Goal: Contribute content: Add original content to the website for others to see

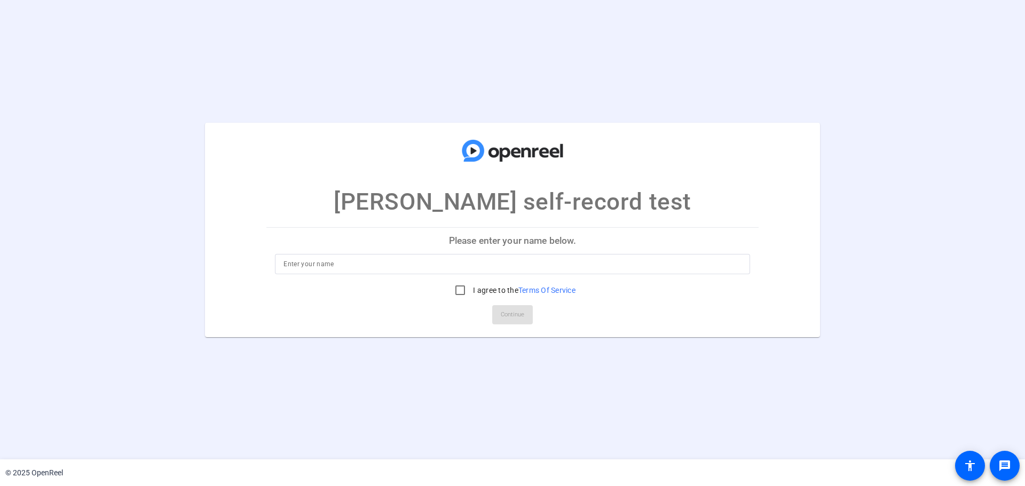
click at [397, 263] on input at bounding box center [512, 264] width 458 height 13
type input "[PERSON_NAME]"
click at [455, 291] on input "I agree to the Terms Of Service" at bounding box center [459, 290] width 21 height 21
checkbox input "true"
click at [517, 317] on span "Continue" at bounding box center [512, 315] width 23 height 16
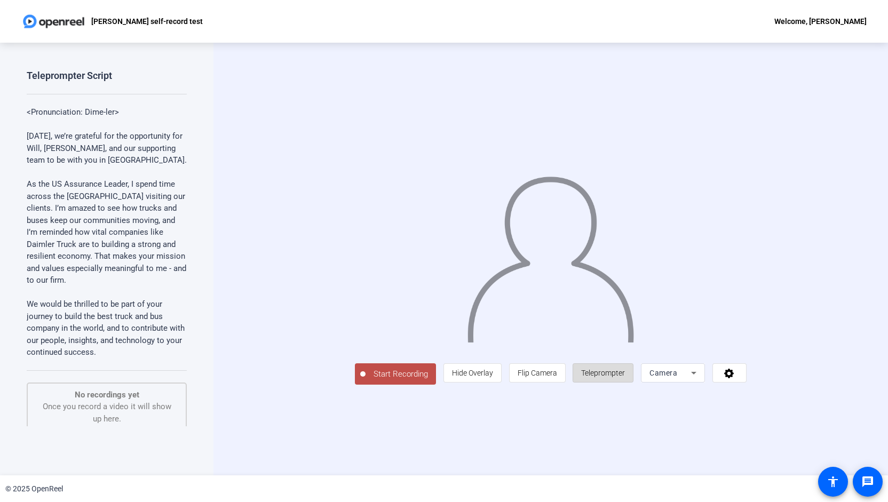
click at [625, 383] on span "Teleprompter" at bounding box center [603, 373] width 44 height 20
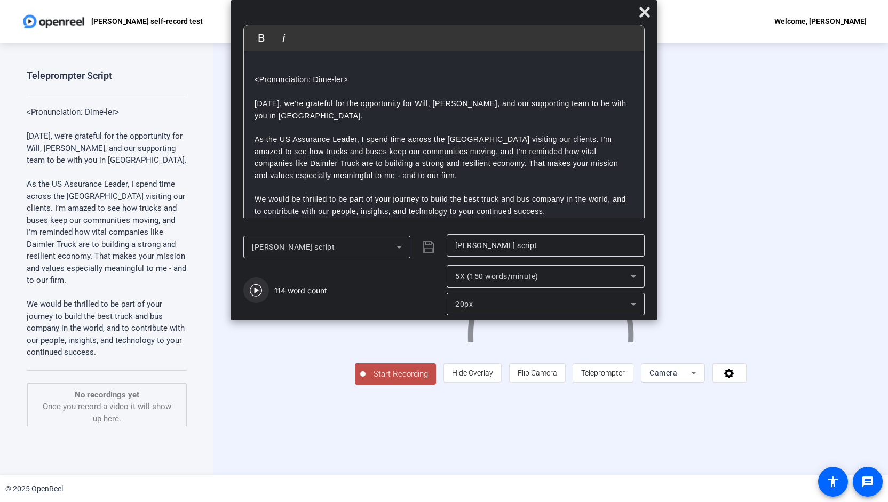
click at [252, 291] on icon "button" at bounding box center [256, 290] width 13 height 13
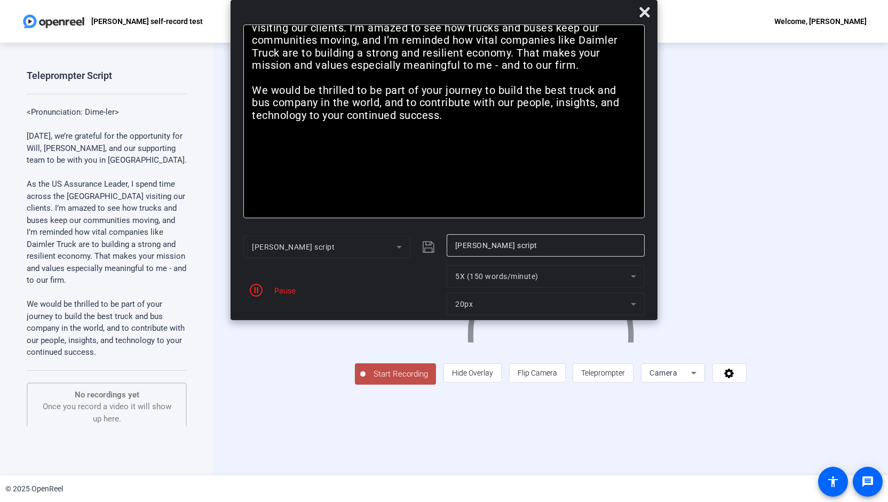
click at [632, 279] on mat-form-field "5X (150 words/minute)" at bounding box center [546, 276] width 198 height 22
click at [624, 281] on mat-form-field "5X (150 words/minute)" at bounding box center [546, 276] width 198 height 22
click at [255, 298] on span "button" at bounding box center [256, 291] width 26 height 26
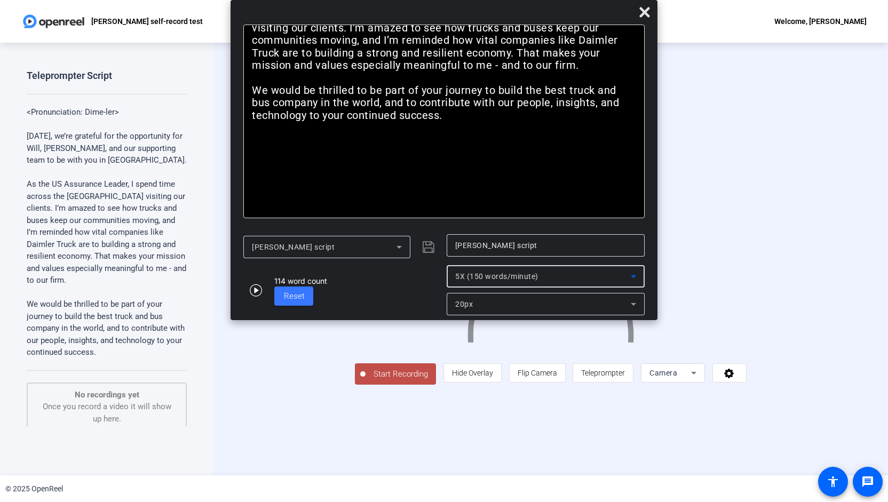
click at [613, 277] on div "5X (150 words/minute)" at bounding box center [543, 276] width 176 height 13
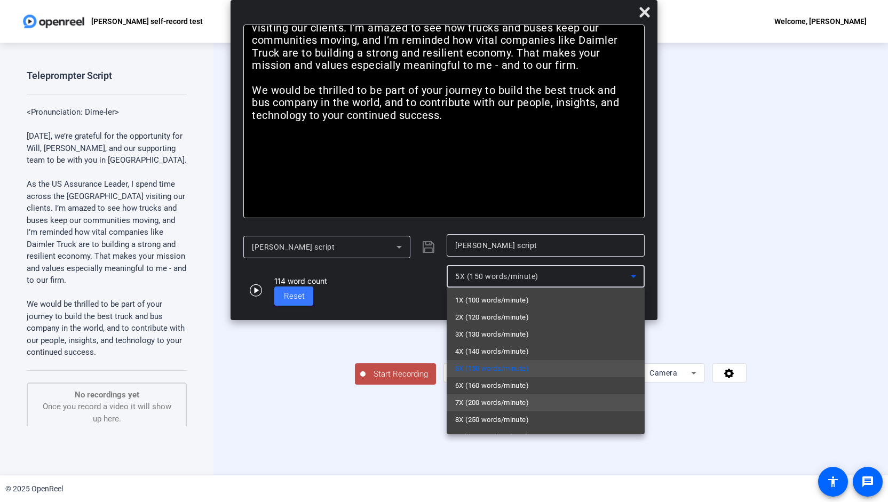
click at [571, 400] on mat-option "7X (200 words/minute)" at bounding box center [546, 402] width 198 height 17
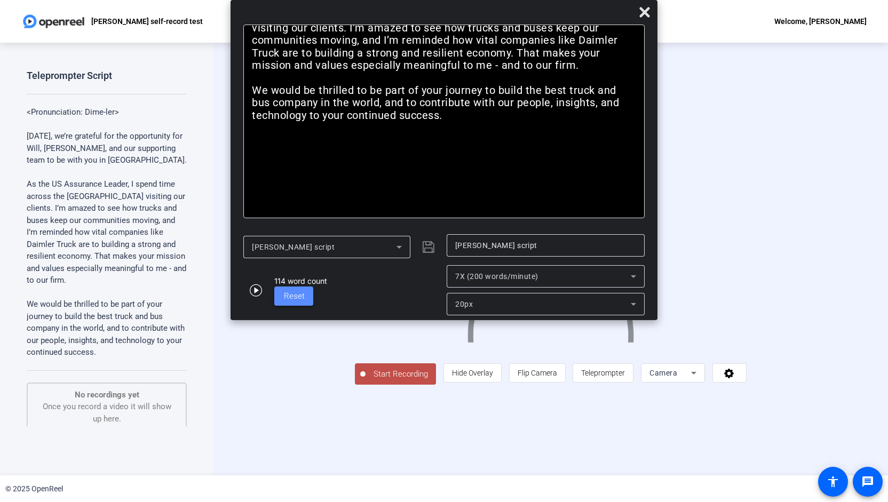
click at [288, 298] on span "Reset" at bounding box center [294, 296] width 21 height 10
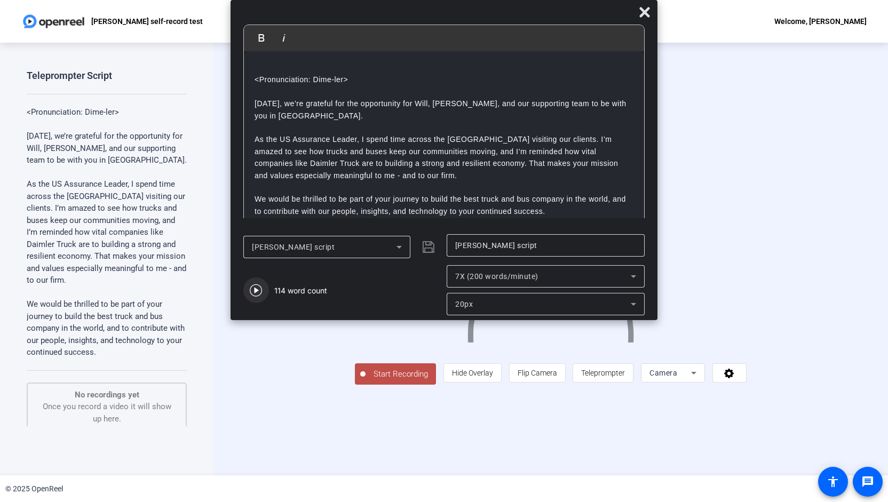
click at [255, 292] on icon "button" at bounding box center [256, 290] width 12 height 12
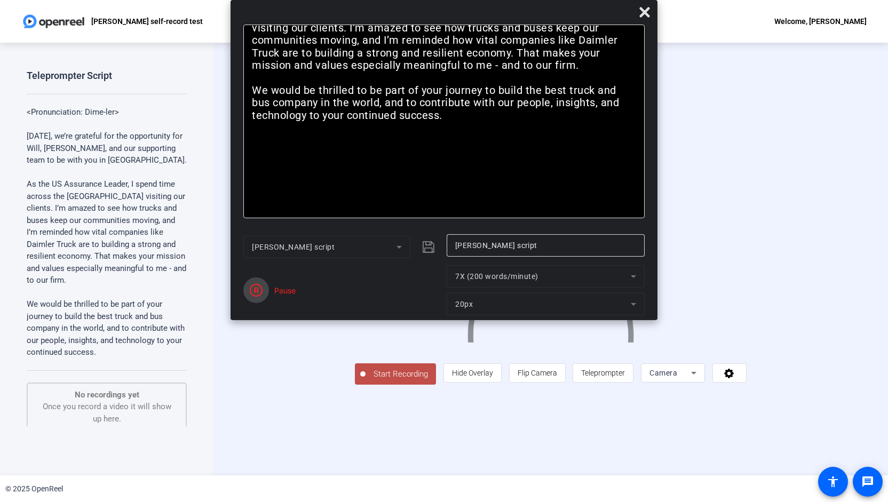
click at [257, 294] on icon "button" at bounding box center [256, 290] width 13 height 13
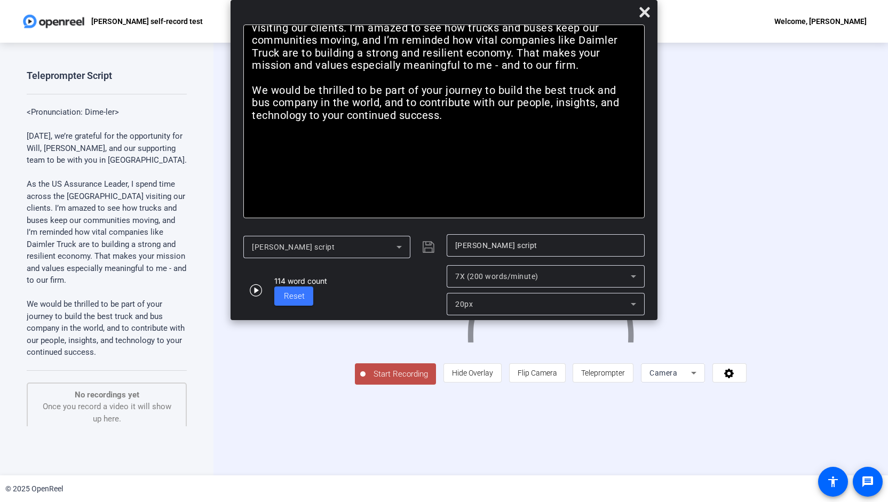
drag, startPoint x: 647, startPoint y: 11, endPoint x: 670, endPoint y: 1, distance: 25.3
click at [647, 11] on icon at bounding box center [644, 12] width 13 height 13
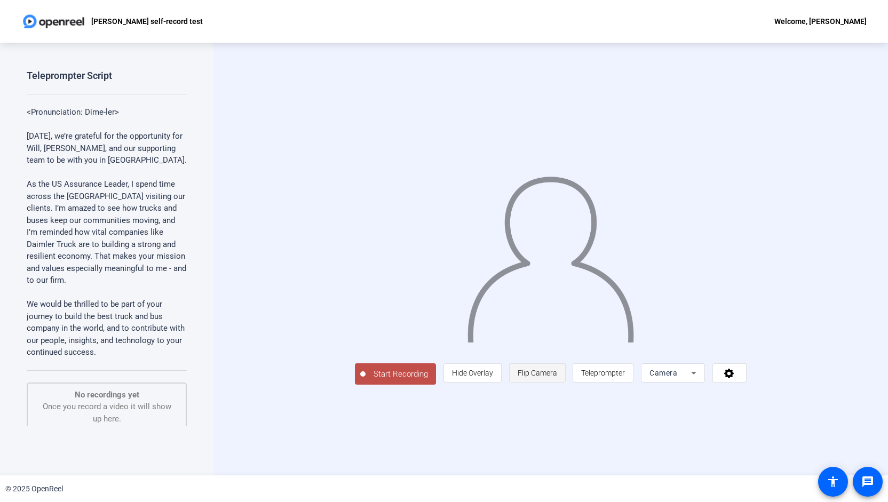
click at [557, 377] on span "Flip Camera" at bounding box center [537, 373] width 39 height 9
click at [493, 377] on span "Hide Overlay" at bounding box center [472, 373] width 41 height 9
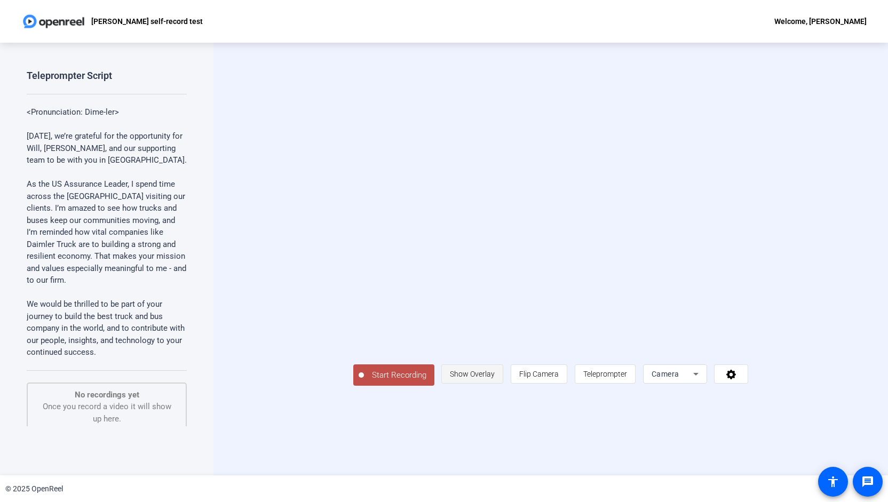
click at [495, 378] on span "Show Overlay" at bounding box center [472, 374] width 45 height 9
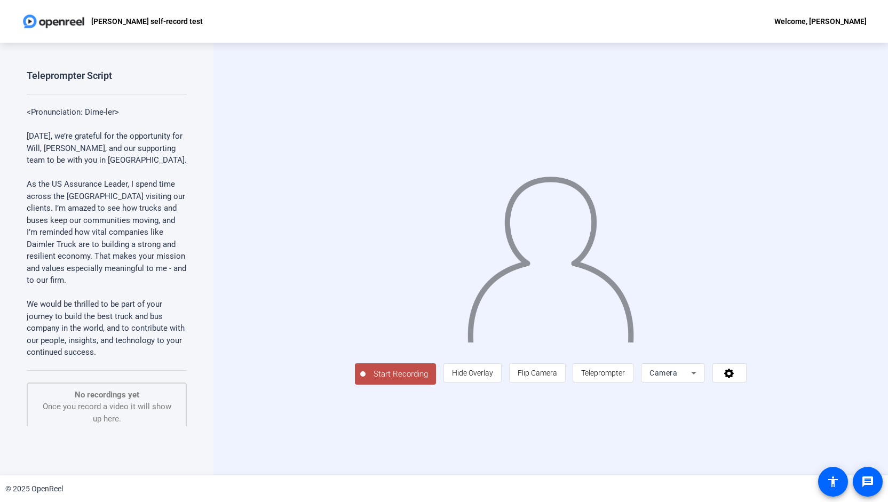
click at [705, 383] on div "Camera" at bounding box center [673, 372] width 64 height 19
click at [705, 446] on div at bounding box center [444, 251] width 888 height 502
click at [625, 377] on span "Teleprompter" at bounding box center [603, 373] width 44 height 9
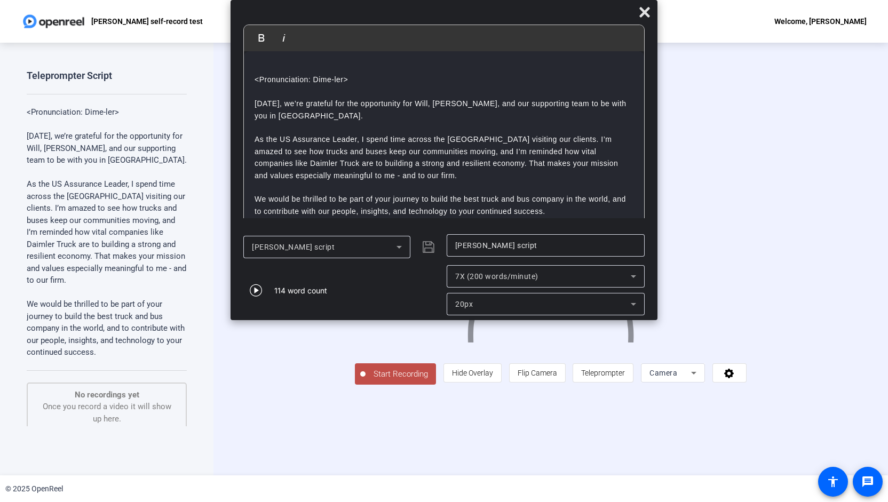
click at [366, 381] on span "Start Recording" at bounding box center [401, 374] width 70 height 12
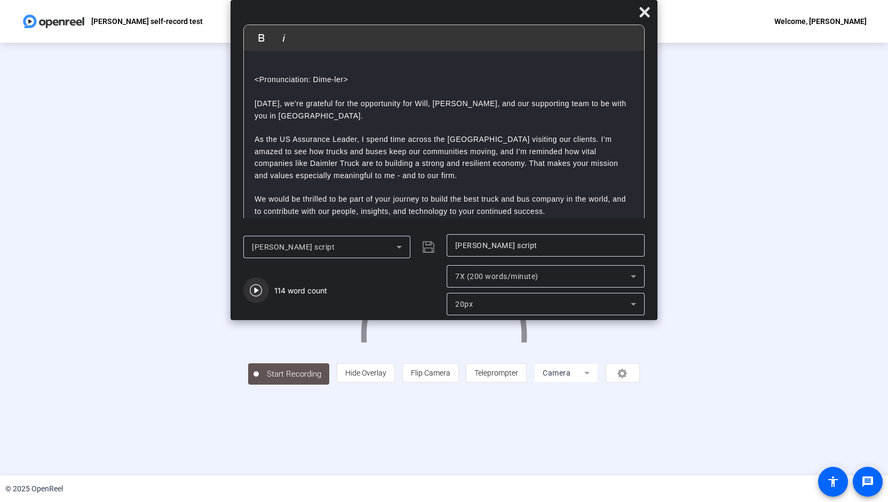
click at [255, 290] on icon "button" at bounding box center [256, 290] width 12 height 12
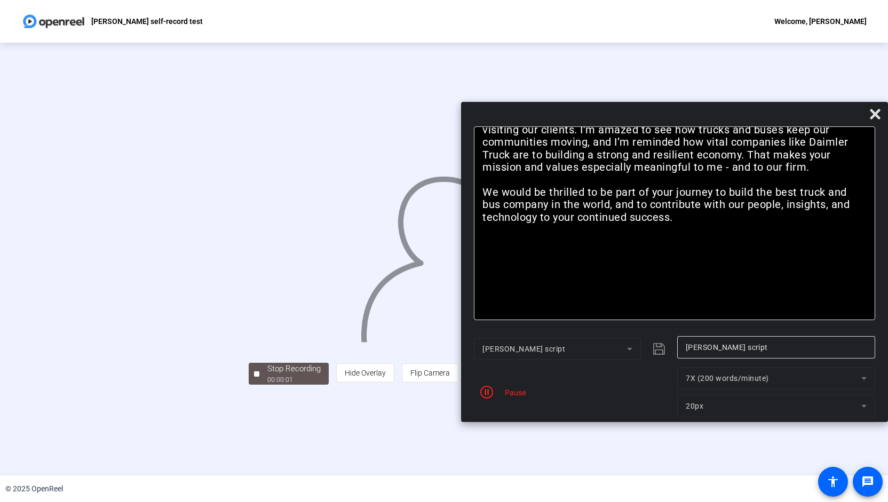
drag, startPoint x: 392, startPoint y: 16, endPoint x: 700, endPoint y: 117, distance: 324.2
click at [700, 117] on div at bounding box center [674, 116] width 427 height 19
click at [267, 375] on div "Stop Recording" at bounding box center [293, 369] width 53 height 12
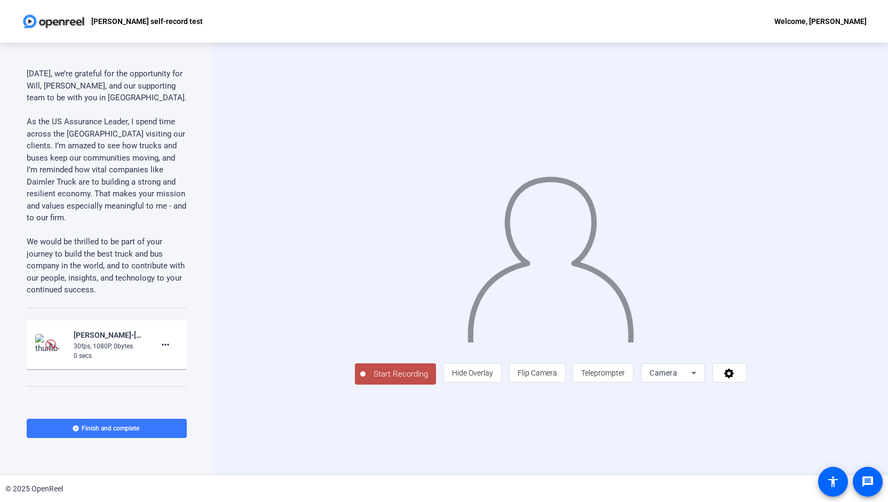
scroll to position [113, 0]
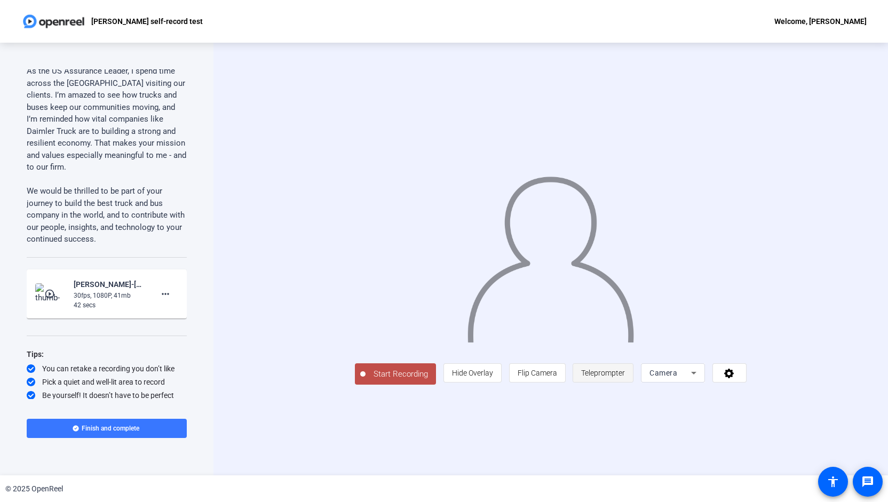
drag, startPoint x: 699, startPoint y: 424, endPoint x: 700, endPoint y: 415, distance: 9.7
click at [625, 377] on span "Teleprompter" at bounding box center [603, 373] width 44 height 9
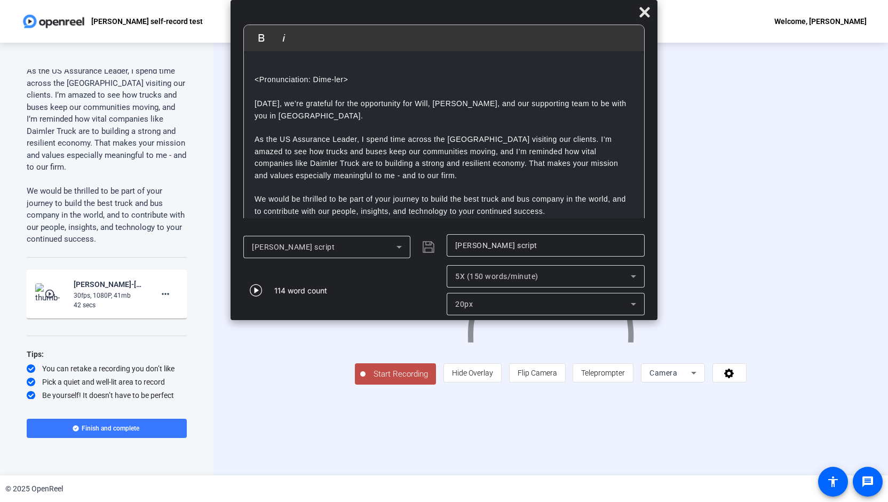
click at [632, 278] on icon at bounding box center [633, 276] width 13 height 13
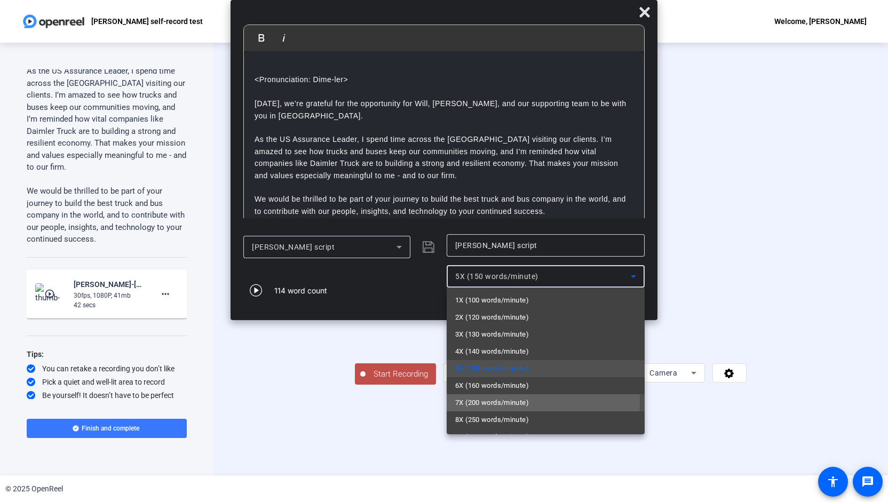
click at [533, 402] on mat-option "7X (200 words/minute)" at bounding box center [546, 402] width 198 height 17
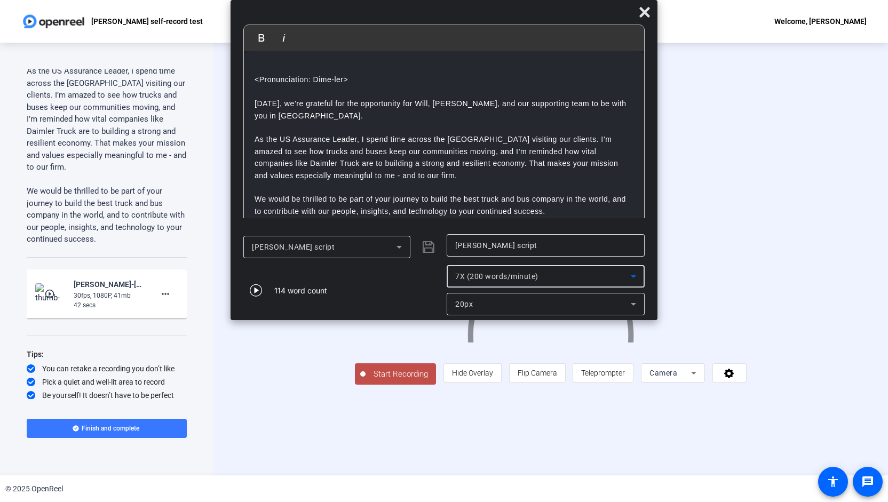
click at [366, 381] on span "Start Recording" at bounding box center [401, 374] width 70 height 12
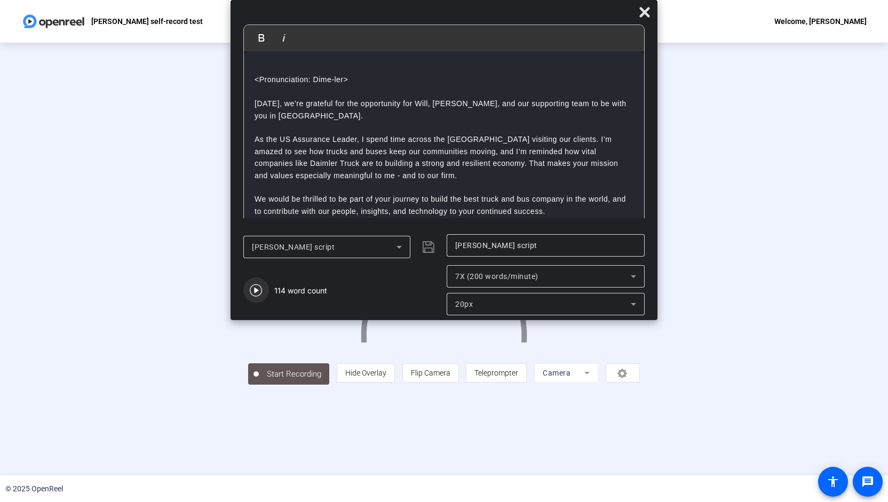
click at [257, 294] on icon "button" at bounding box center [256, 290] width 13 height 13
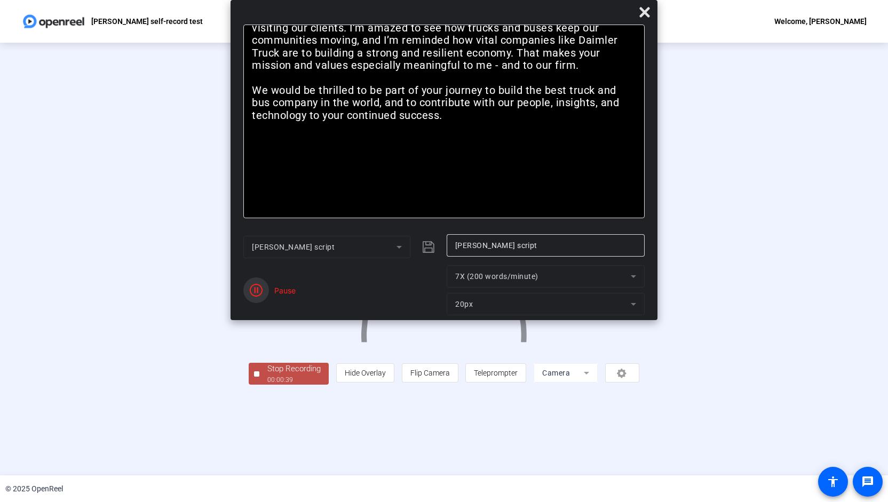
click at [257, 294] on icon "button" at bounding box center [256, 290] width 13 height 13
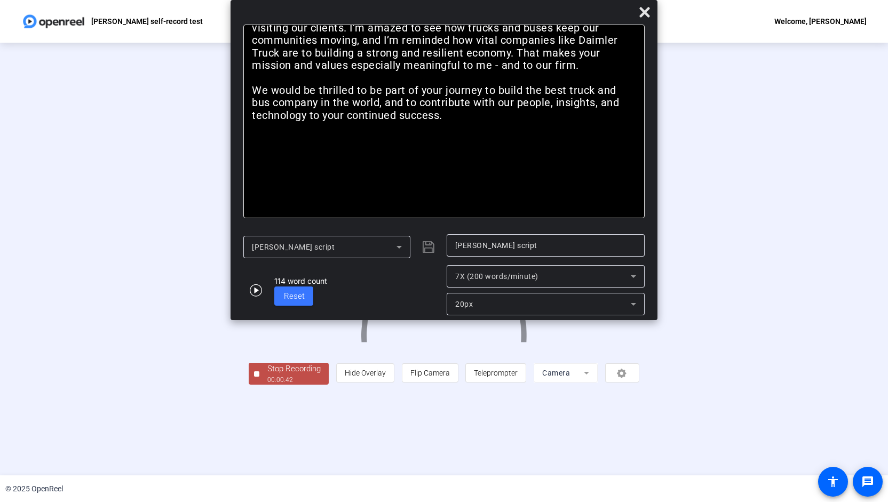
click at [259, 385] on span "Stop Recording 00:00:42" at bounding box center [293, 374] width 69 height 22
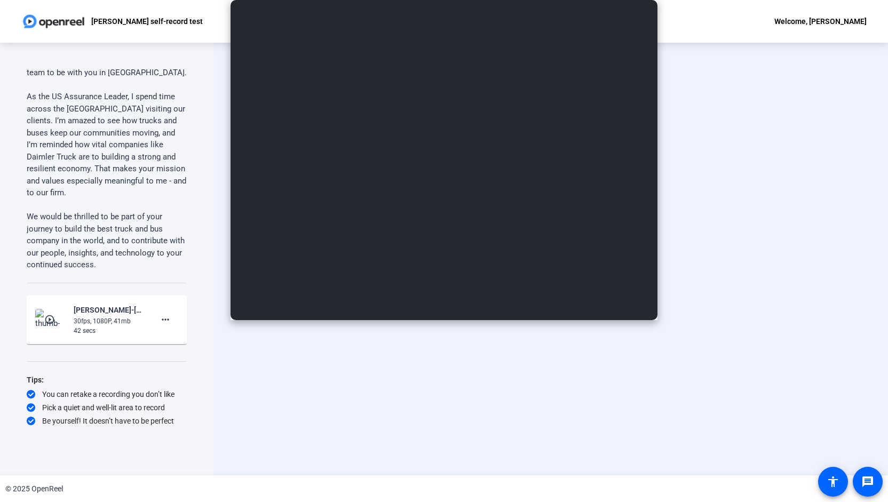
scroll to position [86, 0]
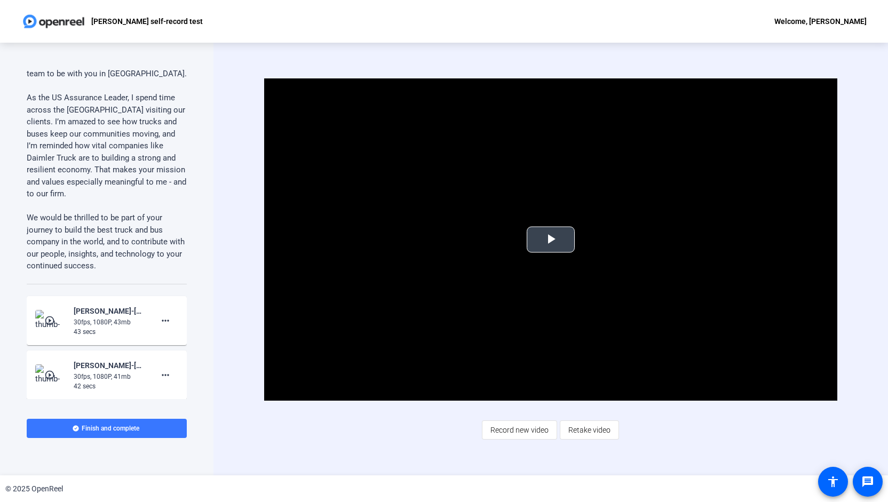
click at [551, 240] on span "Video Player" at bounding box center [551, 240] width 0 height 0
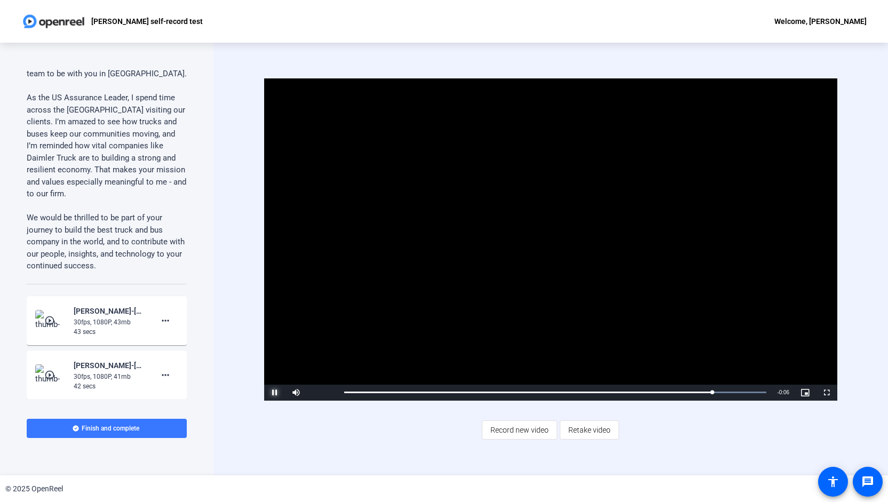
click at [275, 393] on span "Video Player" at bounding box center [274, 393] width 21 height 0
